Goal: Transaction & Acquisition: Purchase product/service

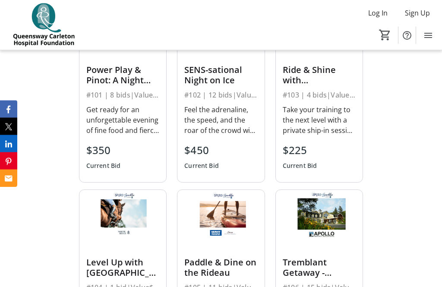
scroll to position [510, 0]
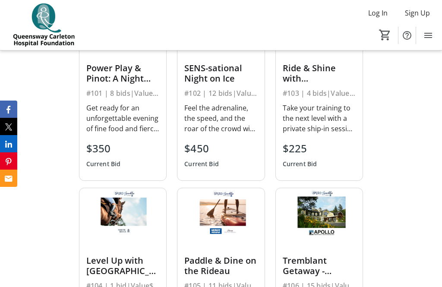
click at [330, 287] on div "#106 | 15 bids | Value $700" at bounding box center [319, 286] width 73 height 12
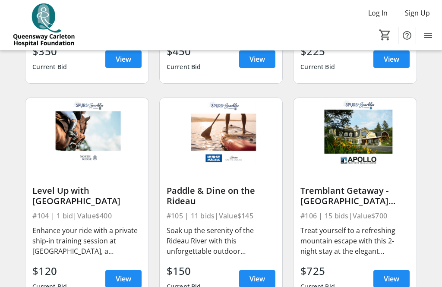
scroll to position [254, 0]
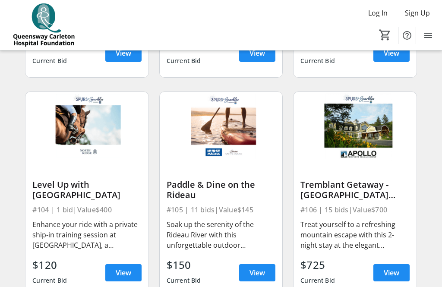
click at [398, 271] on span "View" at bounding box center [392, 273] width 16 height 10
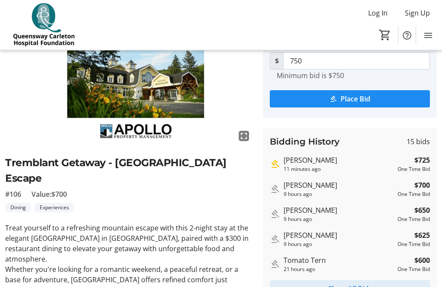
scroll to position [76, 0]
click at [363, 287] on span "Show All Bids" at bounding box center [350, 289] width 44 height 10
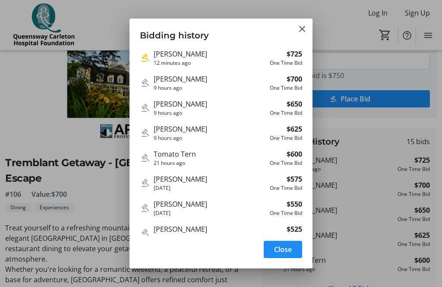
scroll to position [0, 0]
click at [305, 24] on mat-icon "Close" at bounding box center [302, 29] width 10 height 10
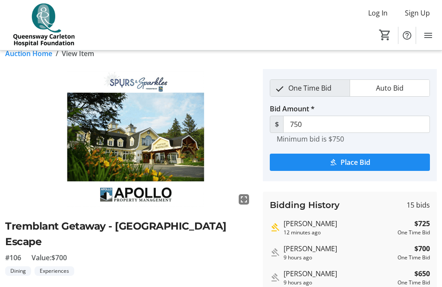
scroll to position [11, 0]
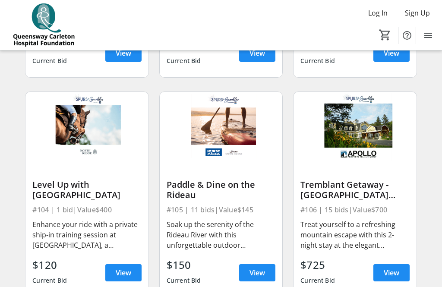
scroll to position [255, 0]
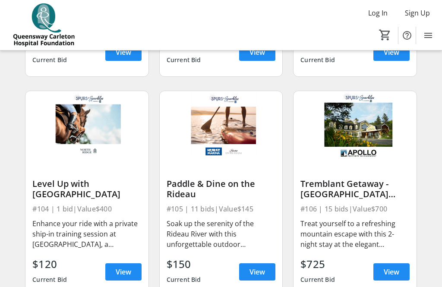
click at [255, 274] on span "View" at bounding box center [258, 272] width 16 height 10
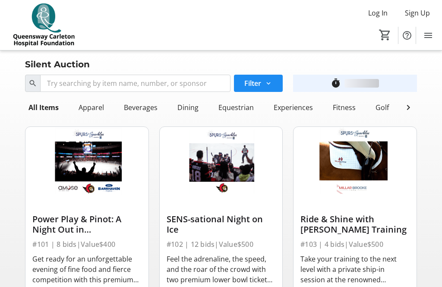
scroll to position [255, 0]
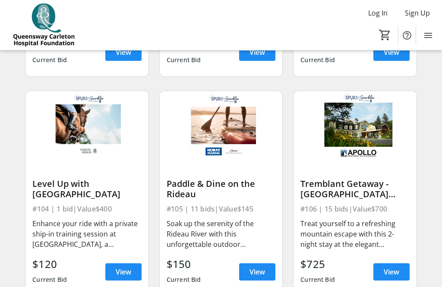
click at [129, 266] on span at bounding box center [123, 272] width 36 height 21
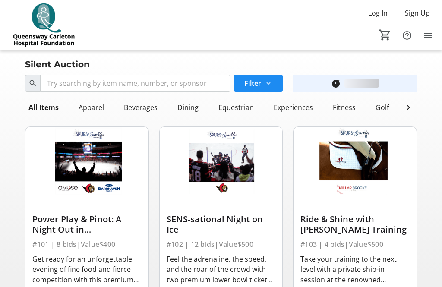
scroll to position [255, 0]
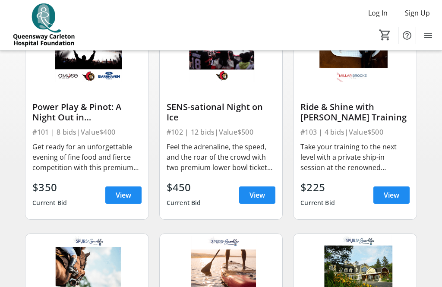
click at [255, 192] on span "View" at bounding box center [258, 195] width 16 height 10
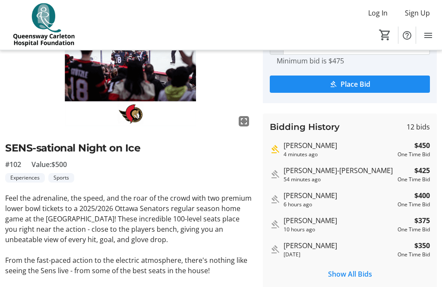
scroll to position [91, 0]
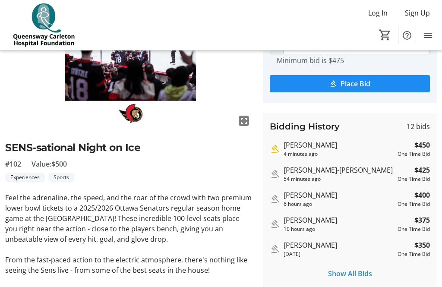
click at [440, 244] on tr-auction-item-bidding-ui "One Time Bid Auto Bid Bid Amount * $ 475 Minimum bid is $475 Place Bid Bidding …" at bounding box center [350, 168] width 184 height 354
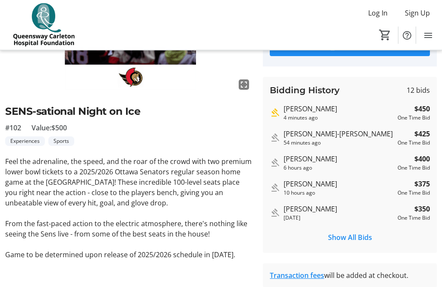
scroll to position [127, 0]
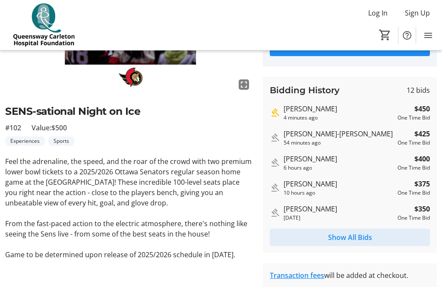
click at [363, 237] on span "Show All Bids" at bounding box center [350, 237] width 44 height 10
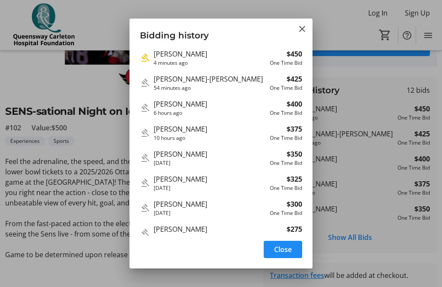
scroll to position [0, 0]
click at [313, 18] on div at bounding box center [221, 143] width 442 height 287
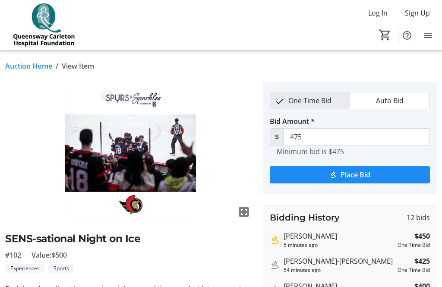
scroll to position [127, 0]
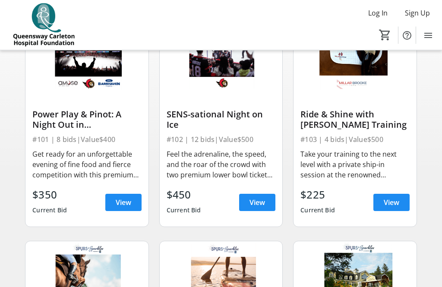
scroll to position [105, 0]
click at [112, 204] on span at bounding box center [123, 202] width 36 height 21
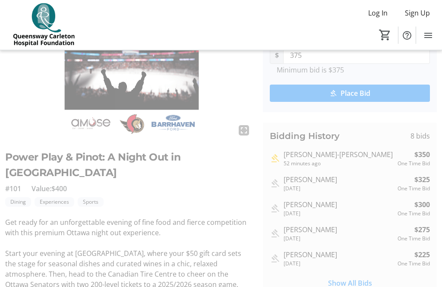
scroll to position [85, 0]
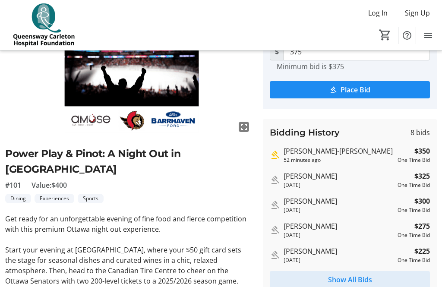
click at [398, 270] on span at bounding box center [350, 279] width 160 height 21
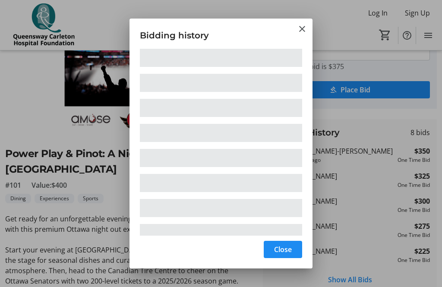
scroll to position [0, 0]
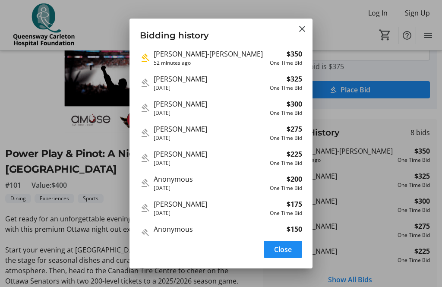
click at [317, 16] on div at bounding box center [221, 143] width 442 height 287
